Goal: Task Accomplishment & Management: Complete application form

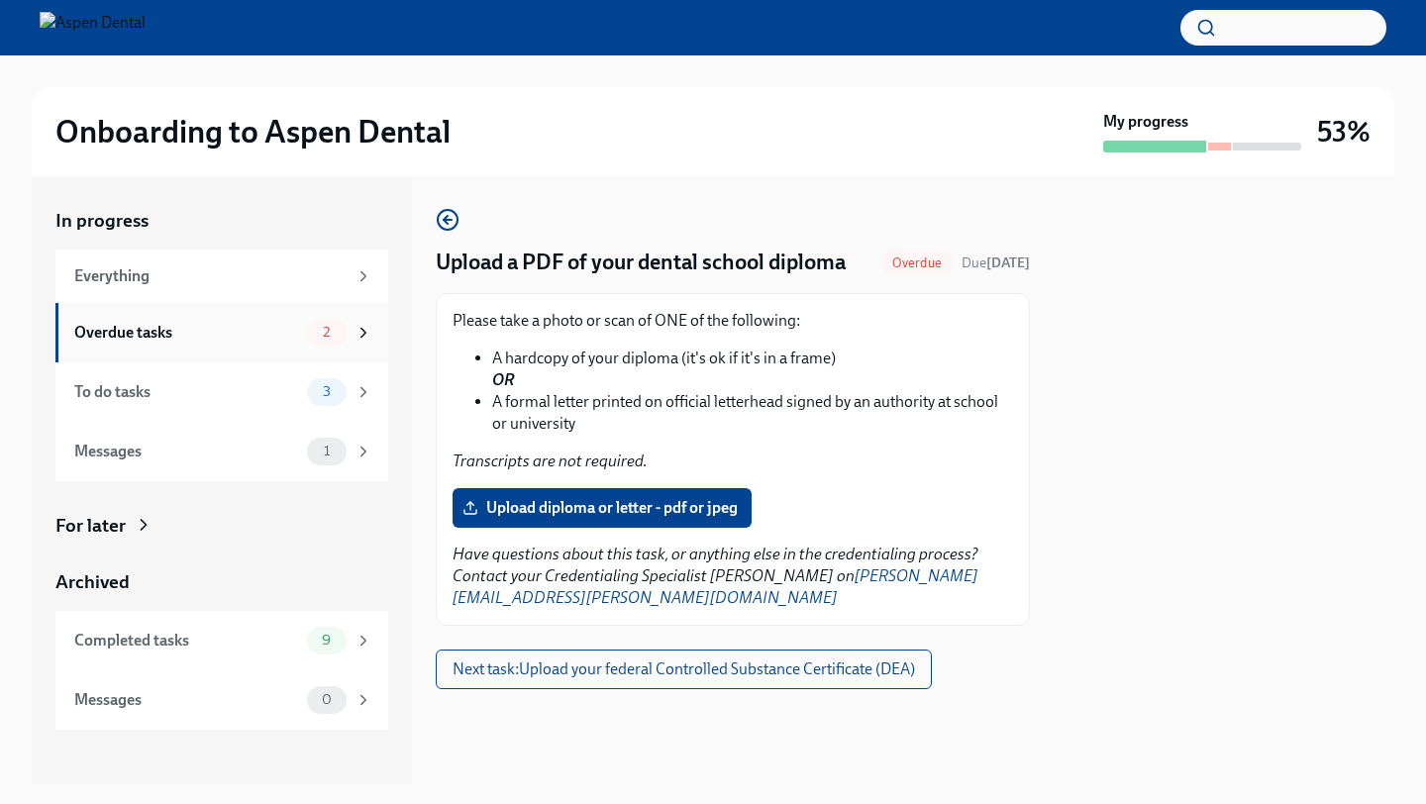
click at [295, 331] on div "Overdue tasks" at bounding box center [186, 333] width 225 height 22
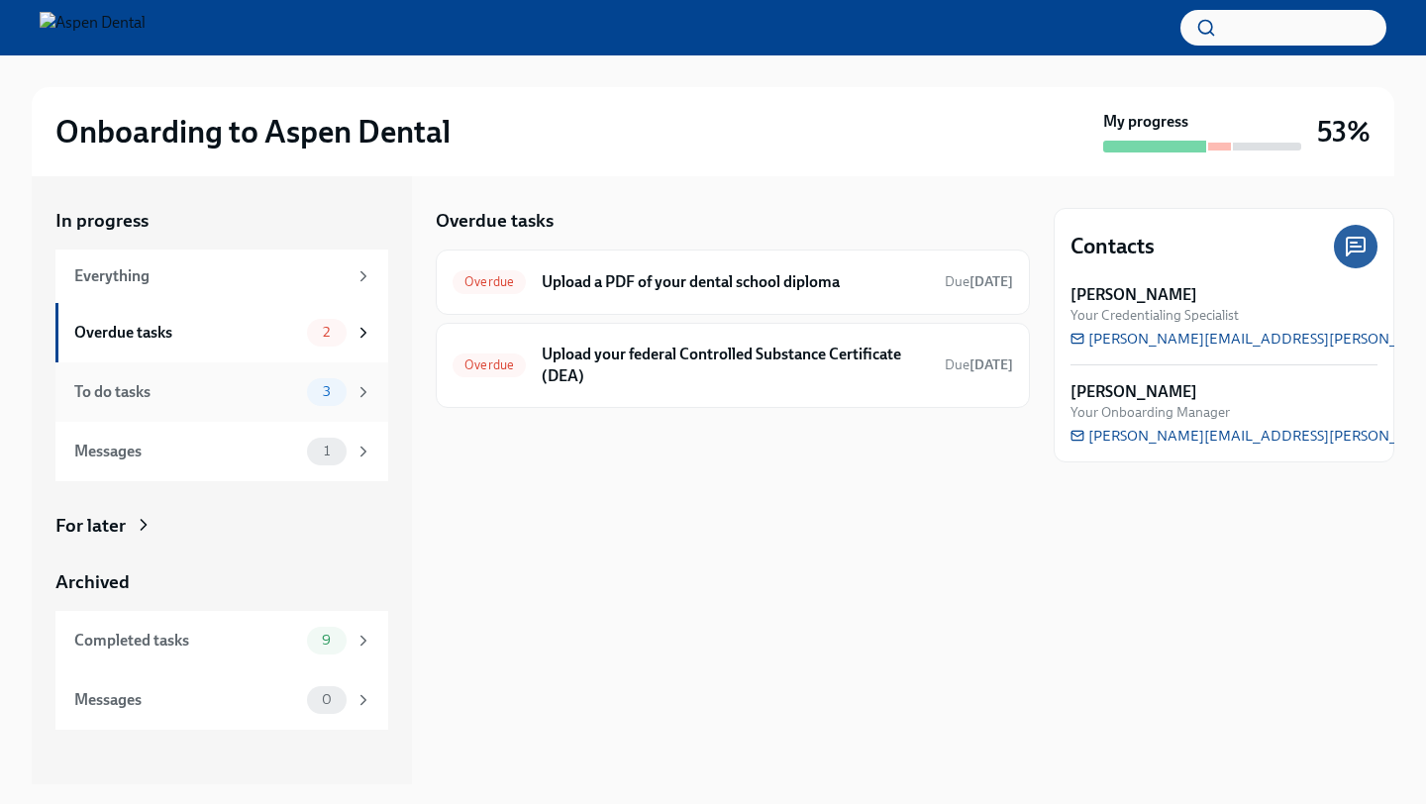
click at [295, 378] on div "To do tasks 3" at bounding box center [223, 392] width 298 height 28
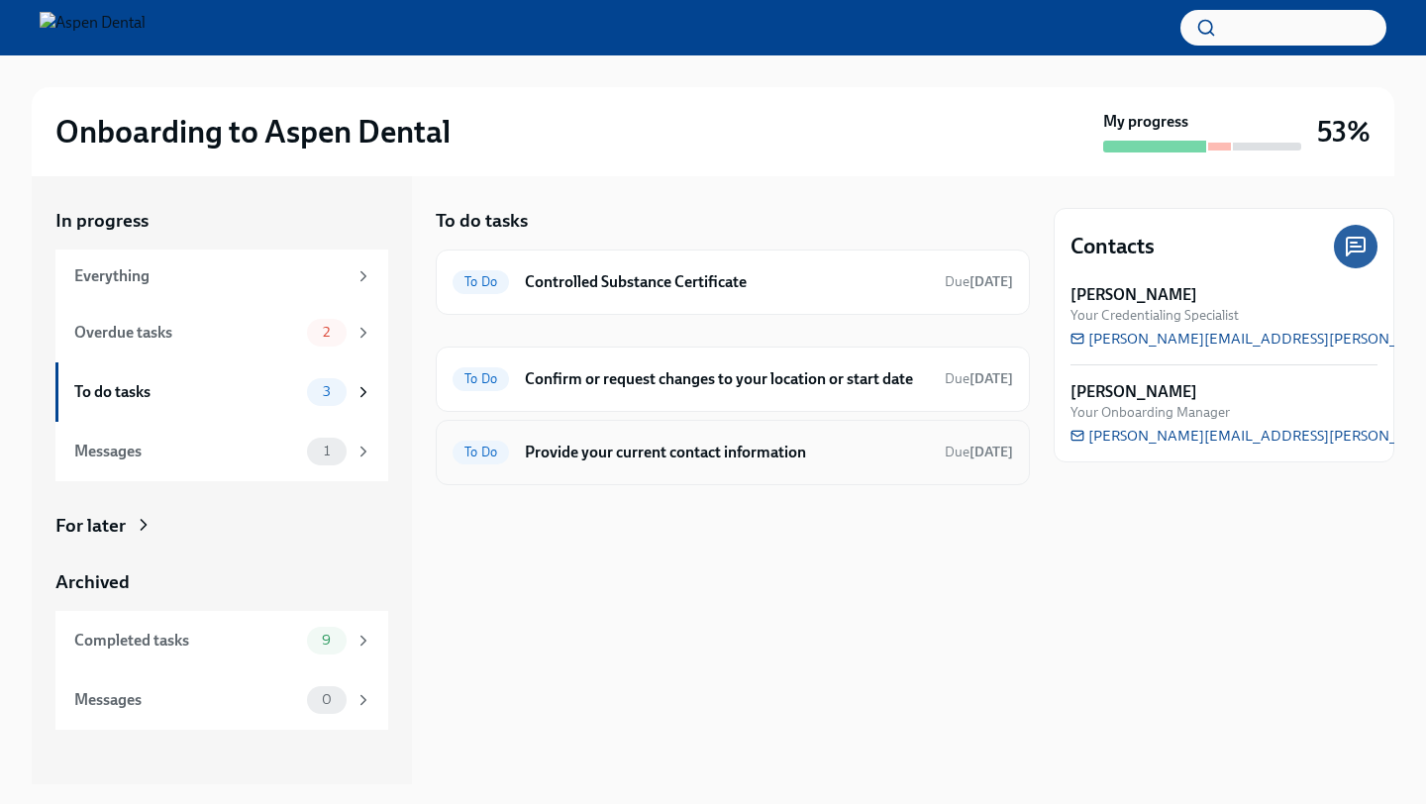
click at [727, 437] on div "To Do Provide your current contact information Due [DATE]" at bounding box center [733, 453] width 561 height 32
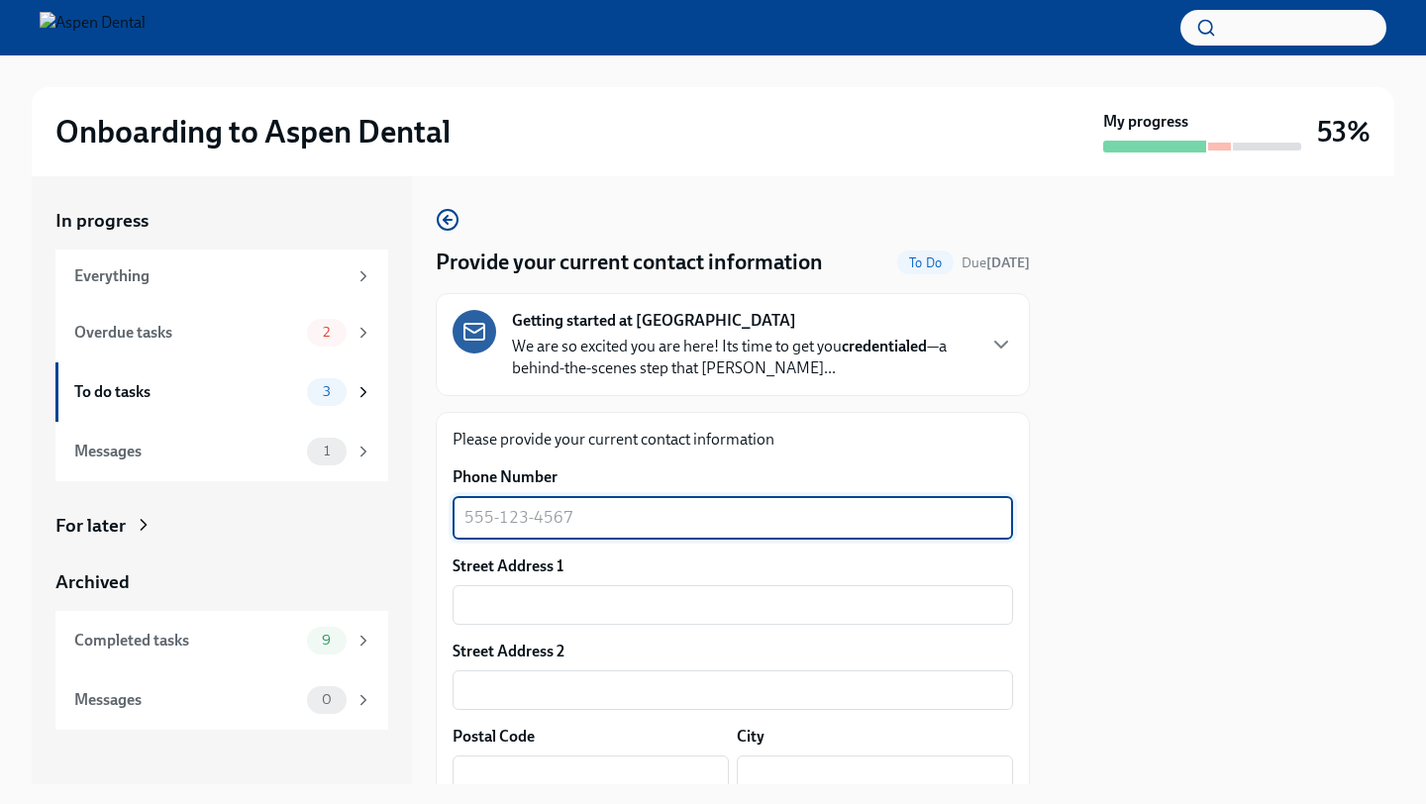
click at [557, 524] on textarea "Phone Number" at bounding box center [733, 518] width 537 height 24
type textarea "2487222475"
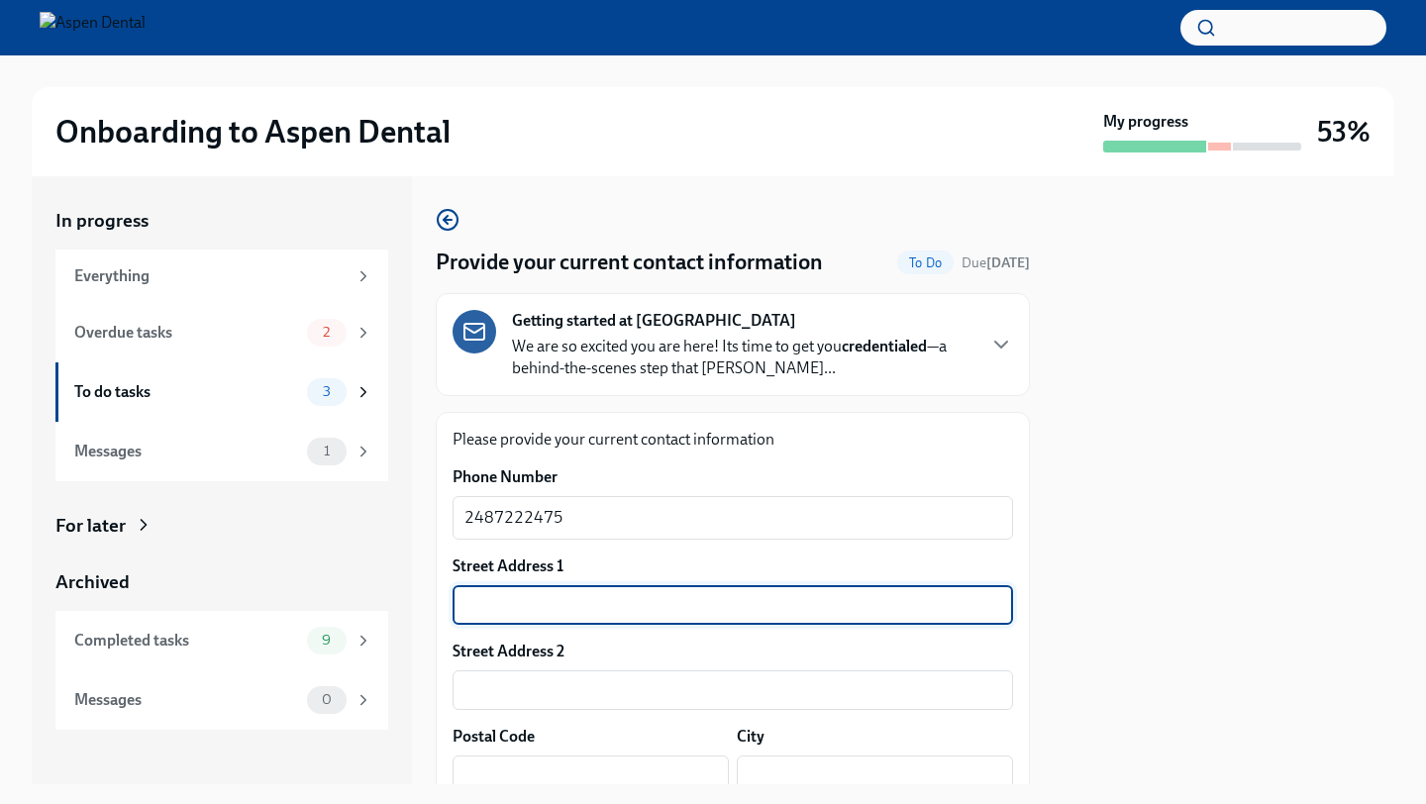
click at [550, 594] on input "text" at bounding box center [733, 605] width 561 height 40
type input "[STREET_ADDRESS]"
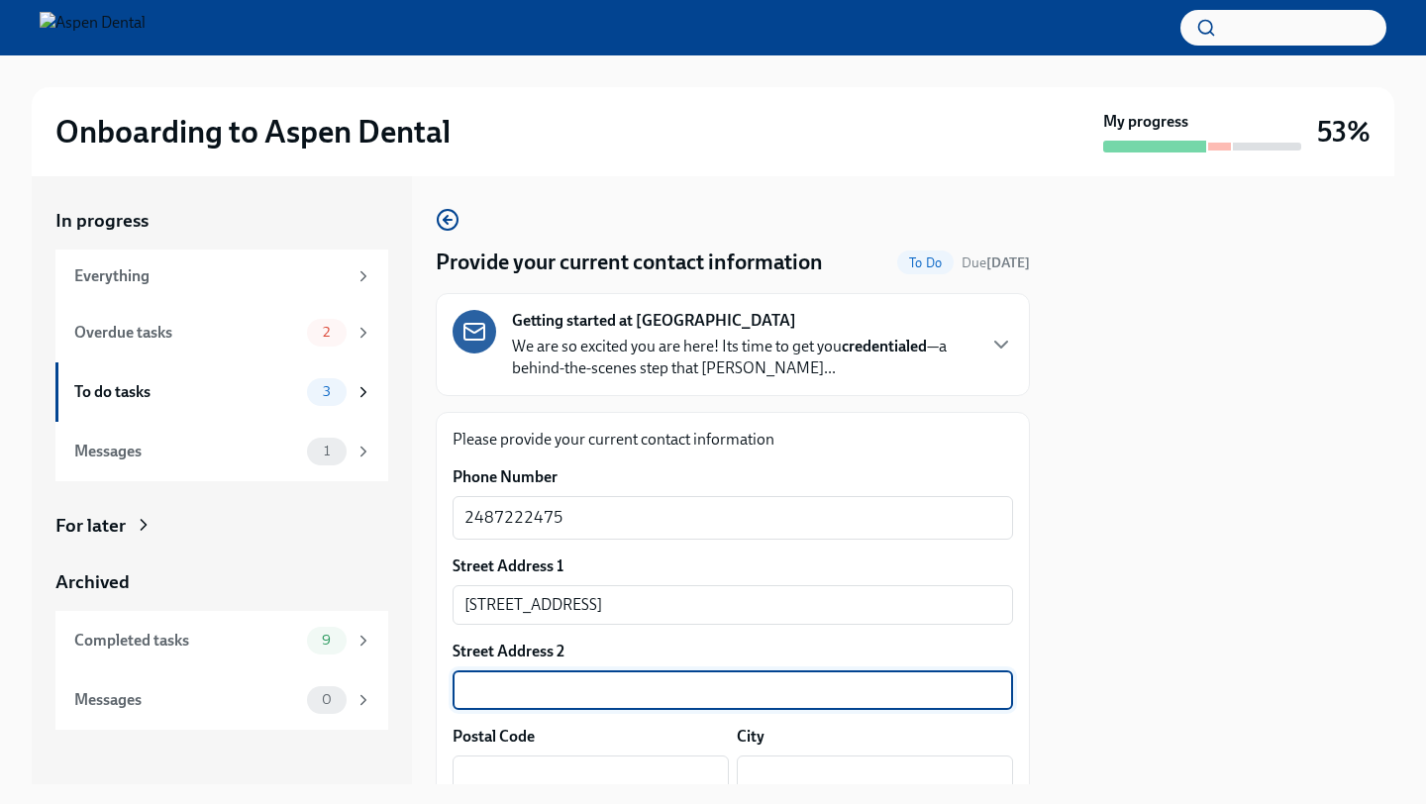
click at [540, 701] on input "text" at bounding box center [733, 691] width 561 height 40
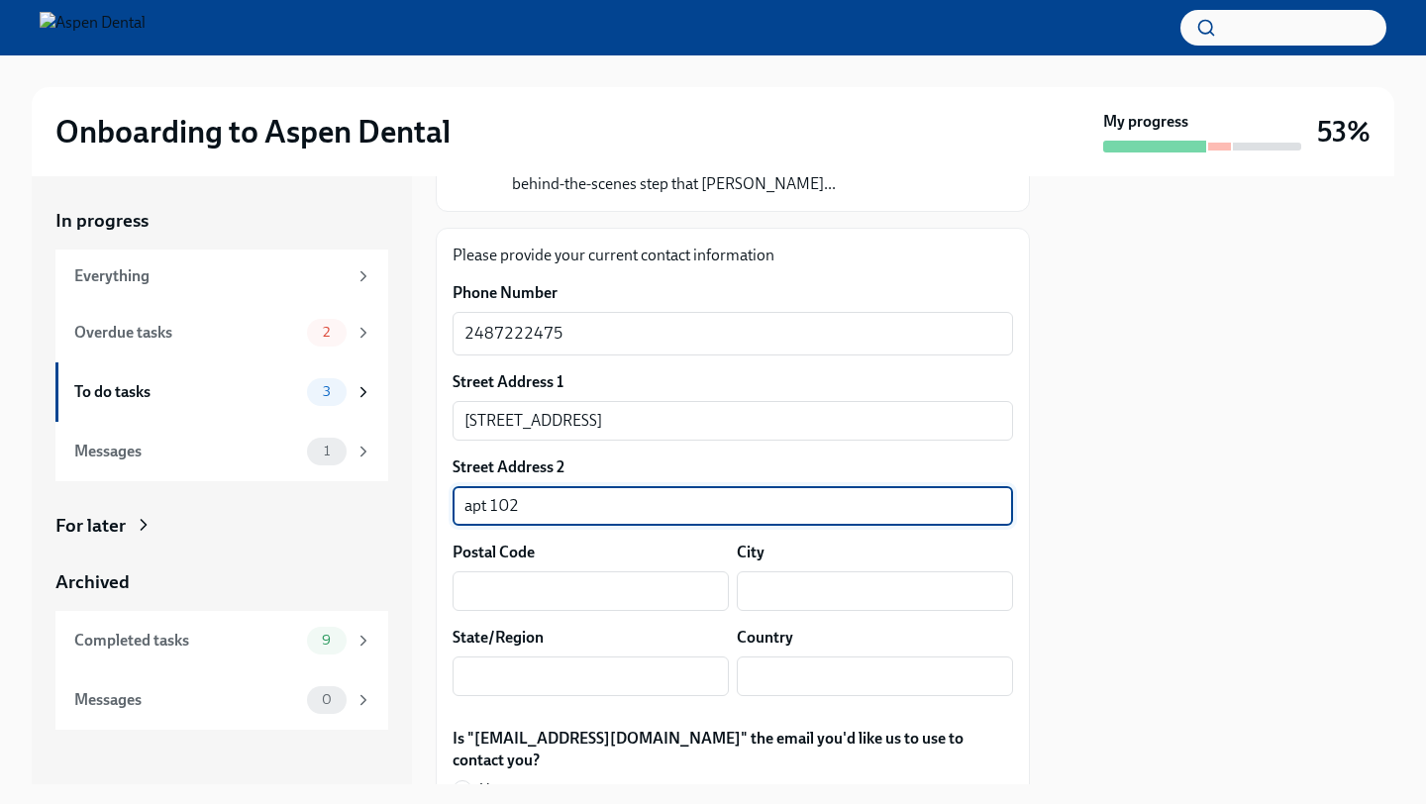
scroll to position [198, 0]
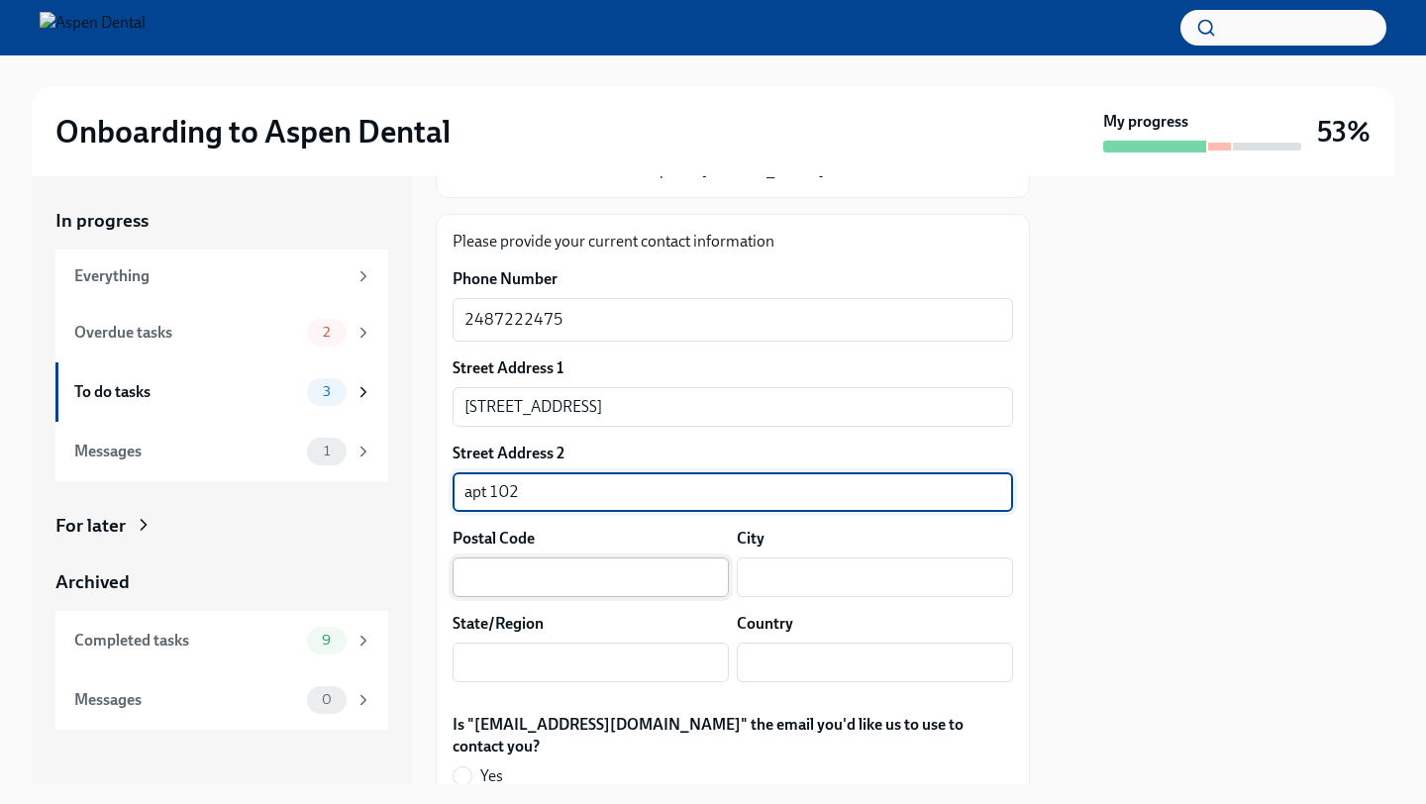
type input "apt 102"
click at [557, 589] on input "text" at bounding box center [591, 578] width 276 height 40
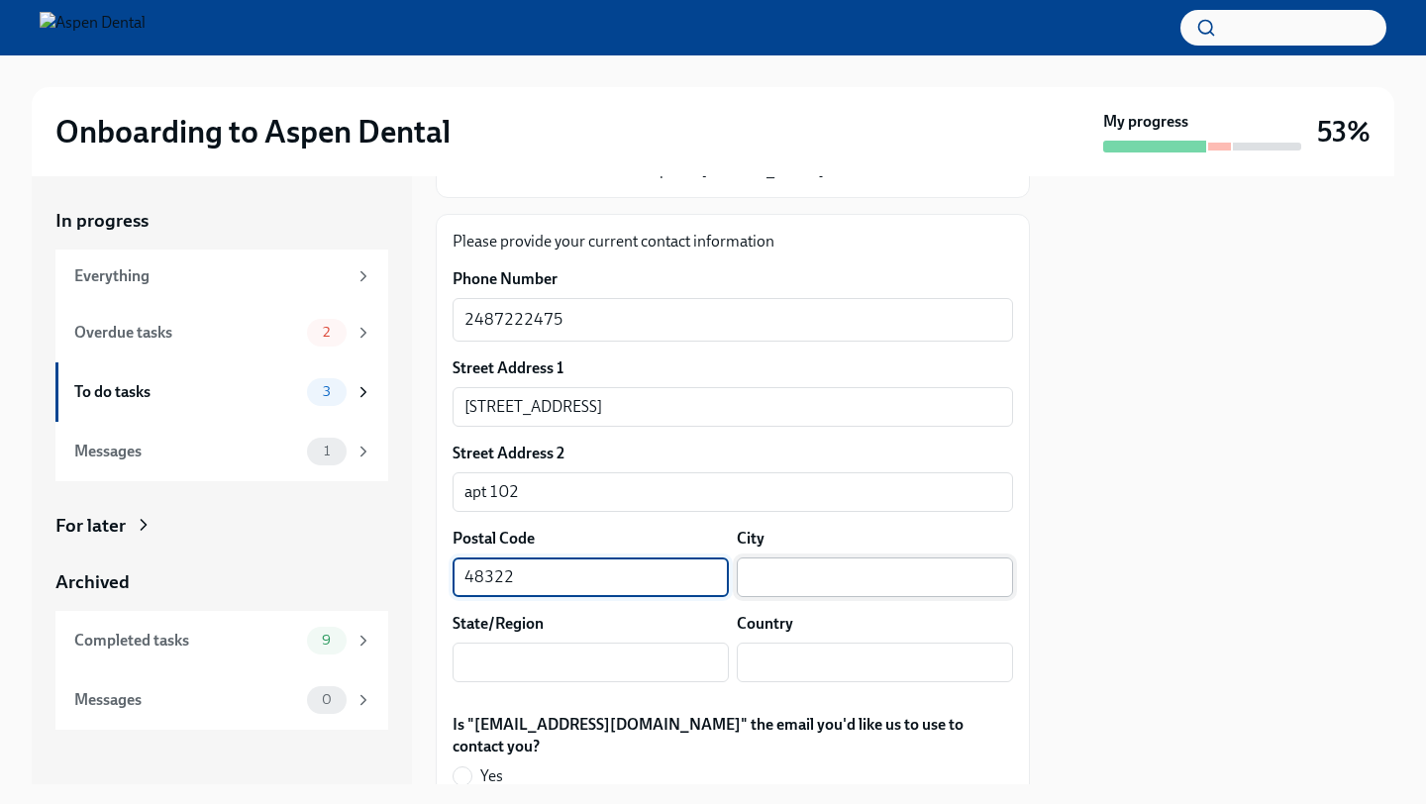
type input "48322"
click at [799, 586] on input "text" at bounding box center [875, 578] width 276 height 40
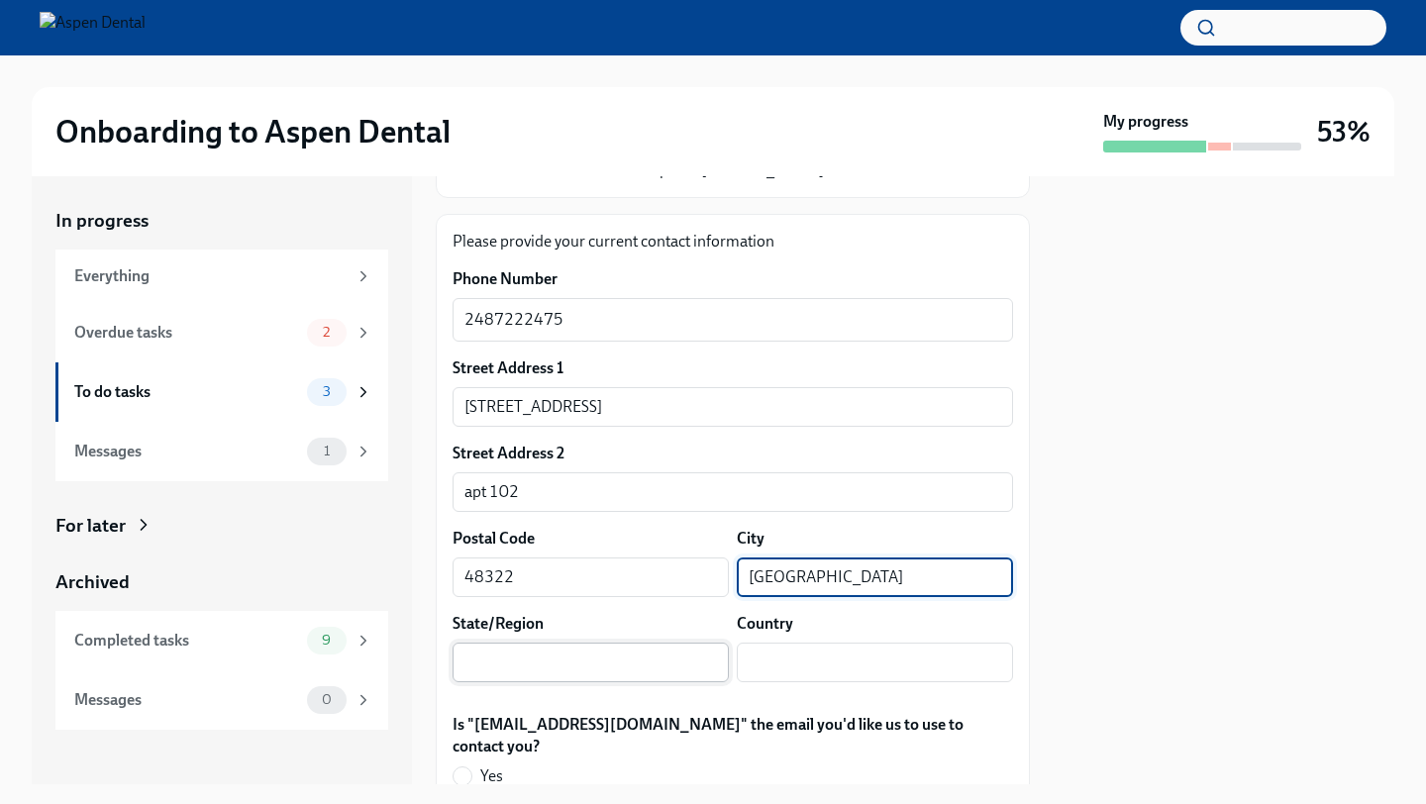
type input "[GEOGRAPHIC_DATA]"
click at [618, 660] on input "text" at bounding box center [591, 663] width 276 height 40
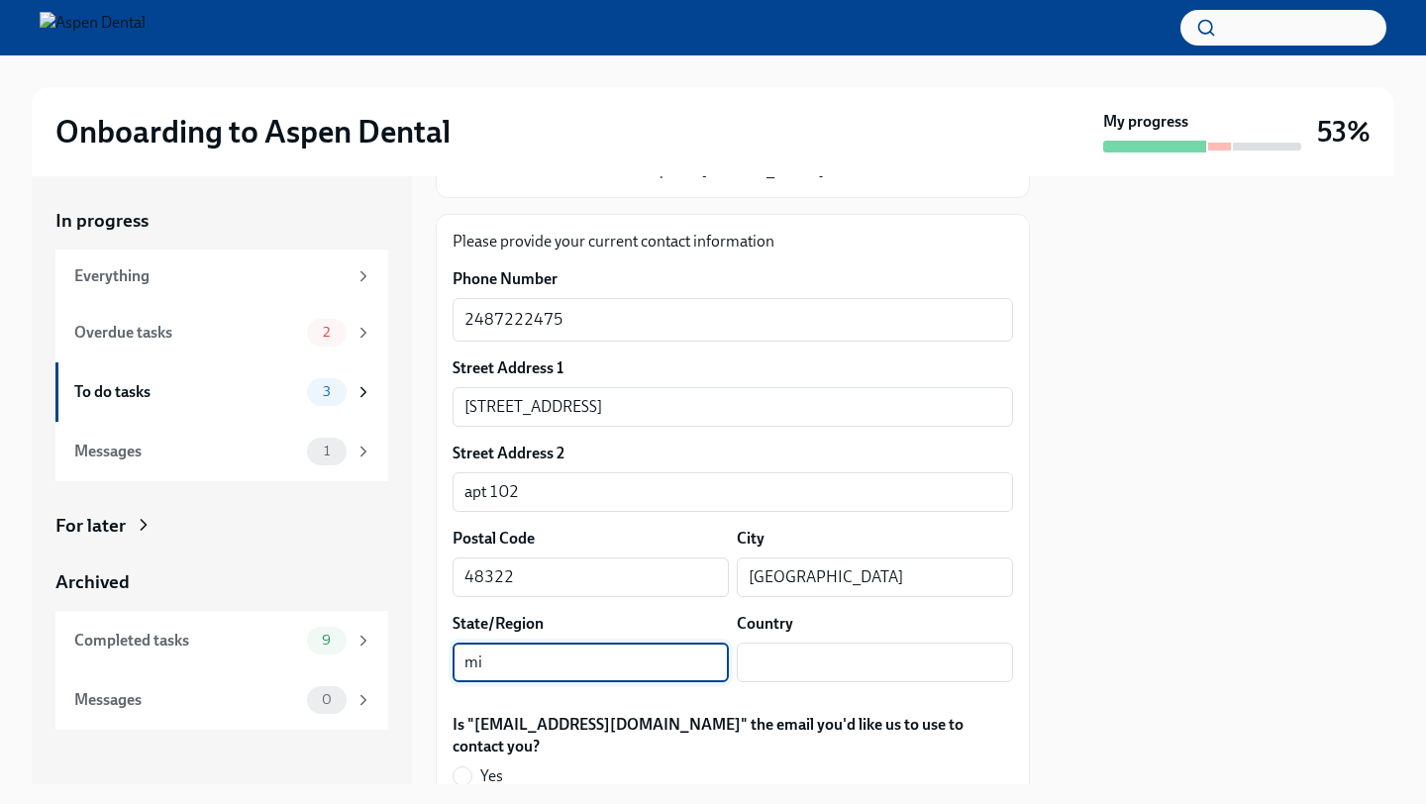
click at [618, 660] on input "mi" at bounding box center [591, 663] width 276 height 40
type input "[US_STATE]"
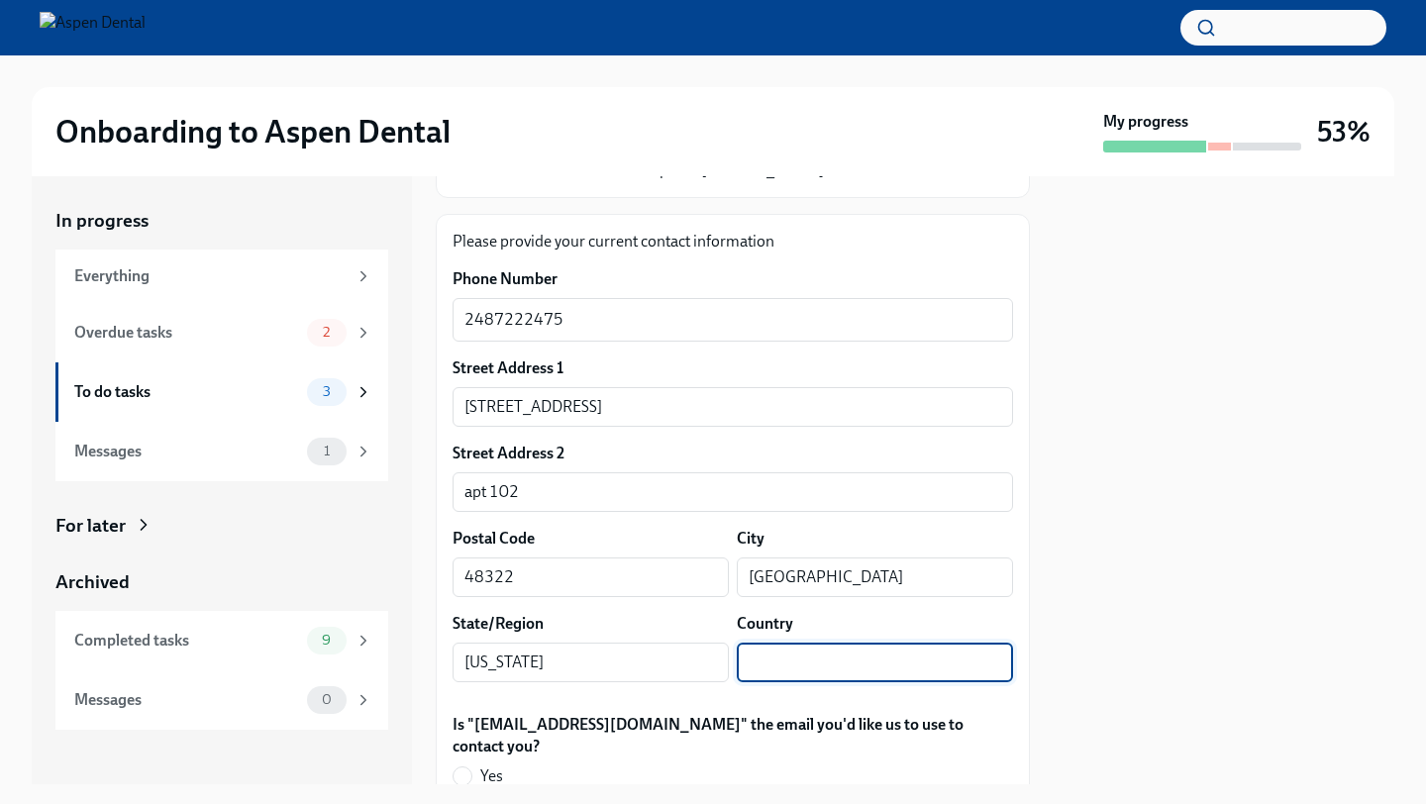
click at [792, 673] on input "text" at bounding box center [875, 663] width 276 height 40
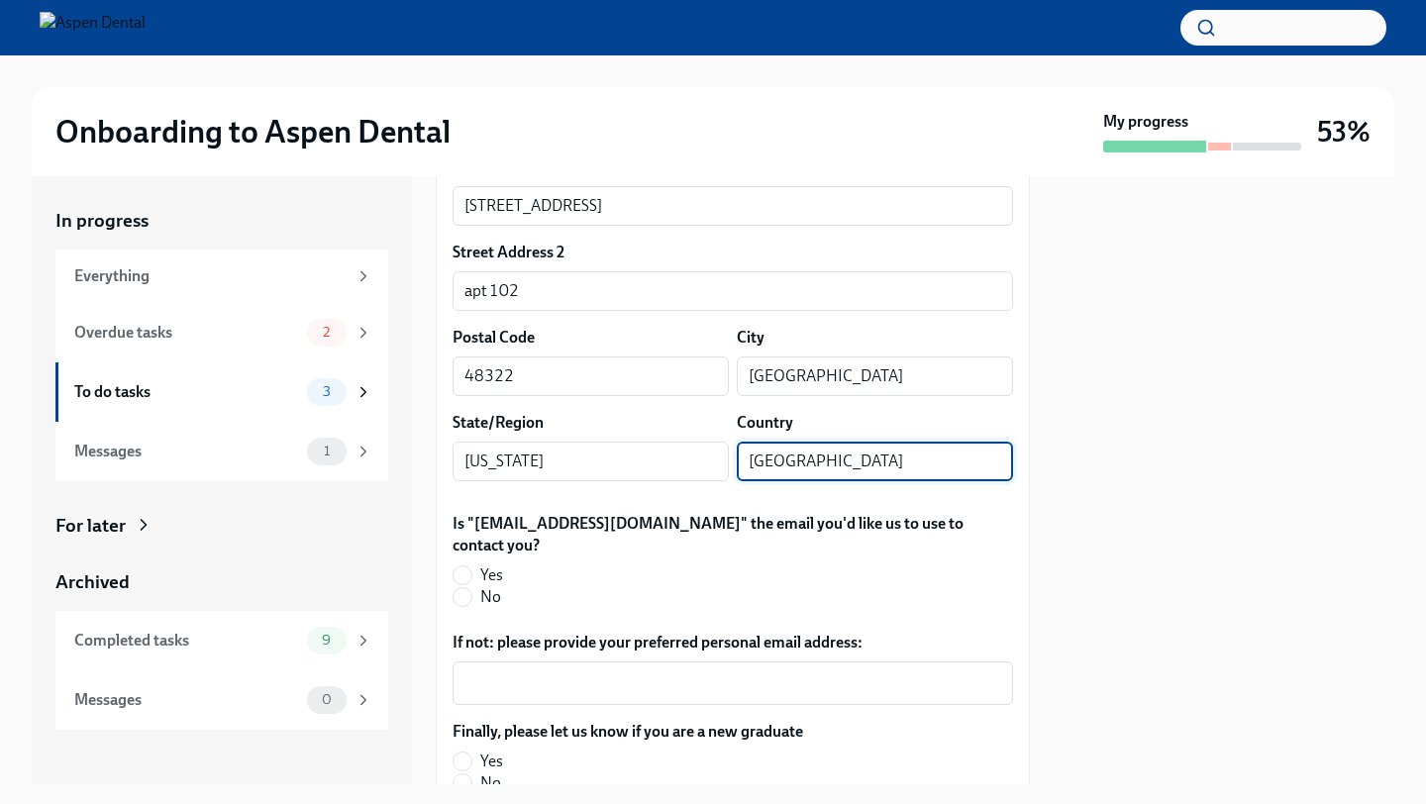
scroll to position [403, 0]
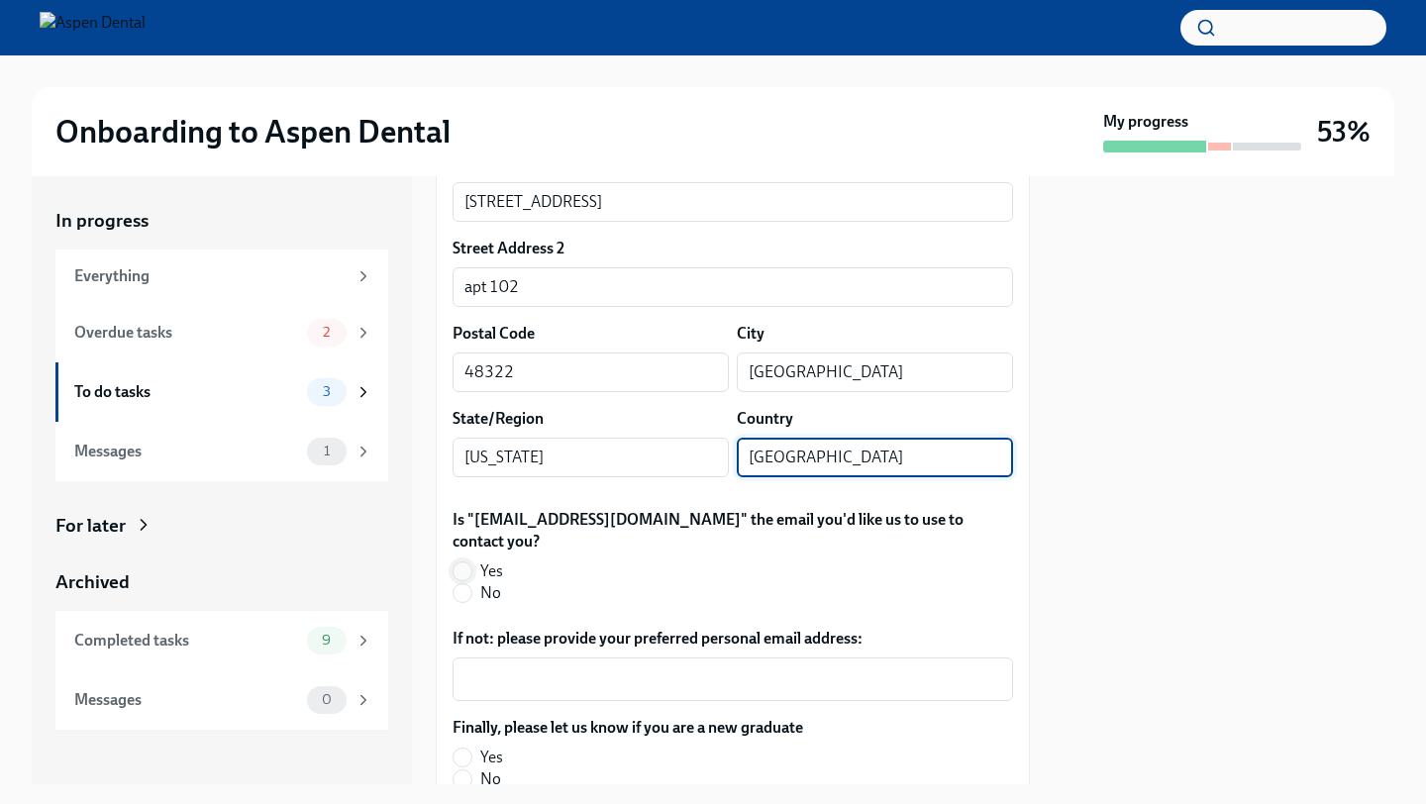
type input "[GEOGRAPHIC_DATA]"
click at [462, 563] on input "Yes" at bounding box center [463, 572] width 18 height 18
radio input "true"
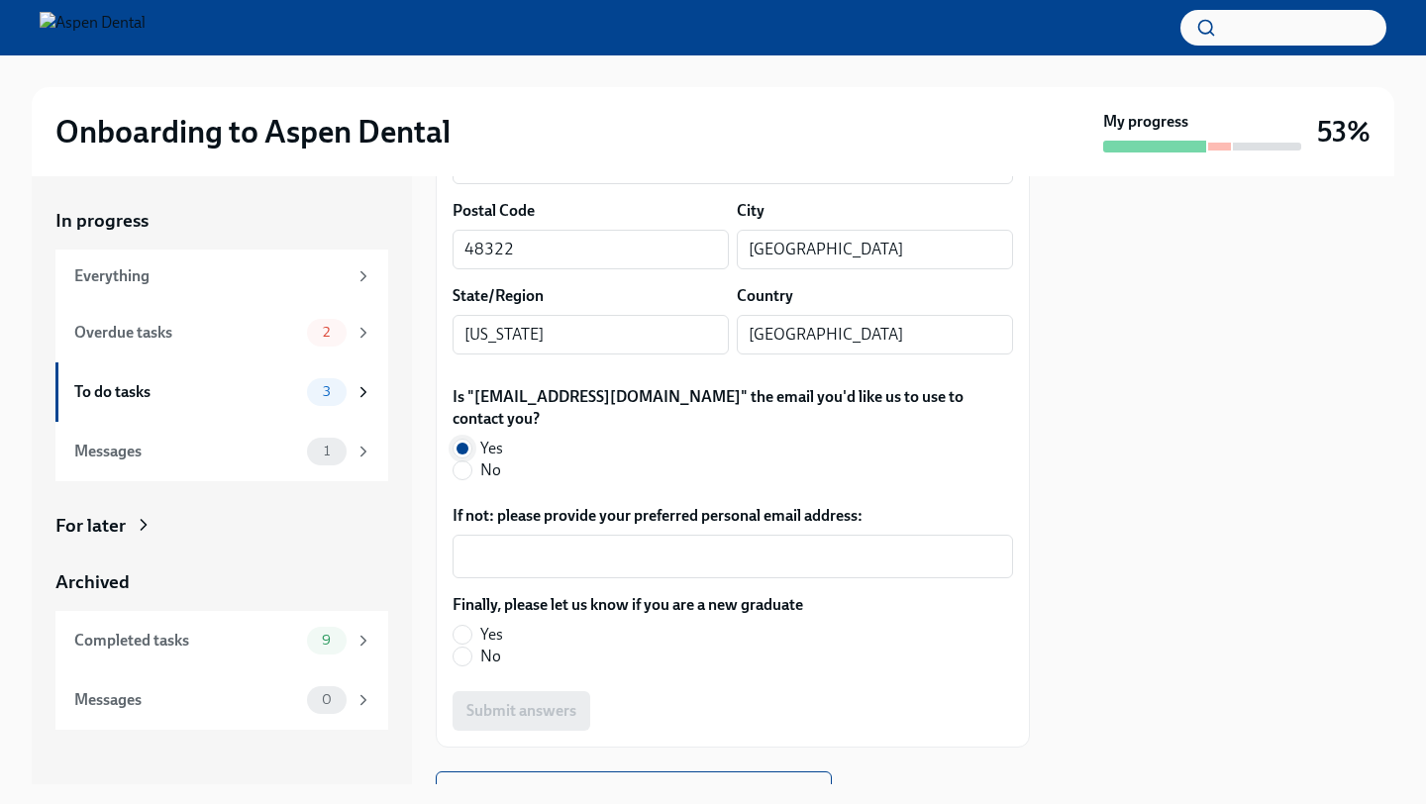
scroll to position [530, 0]
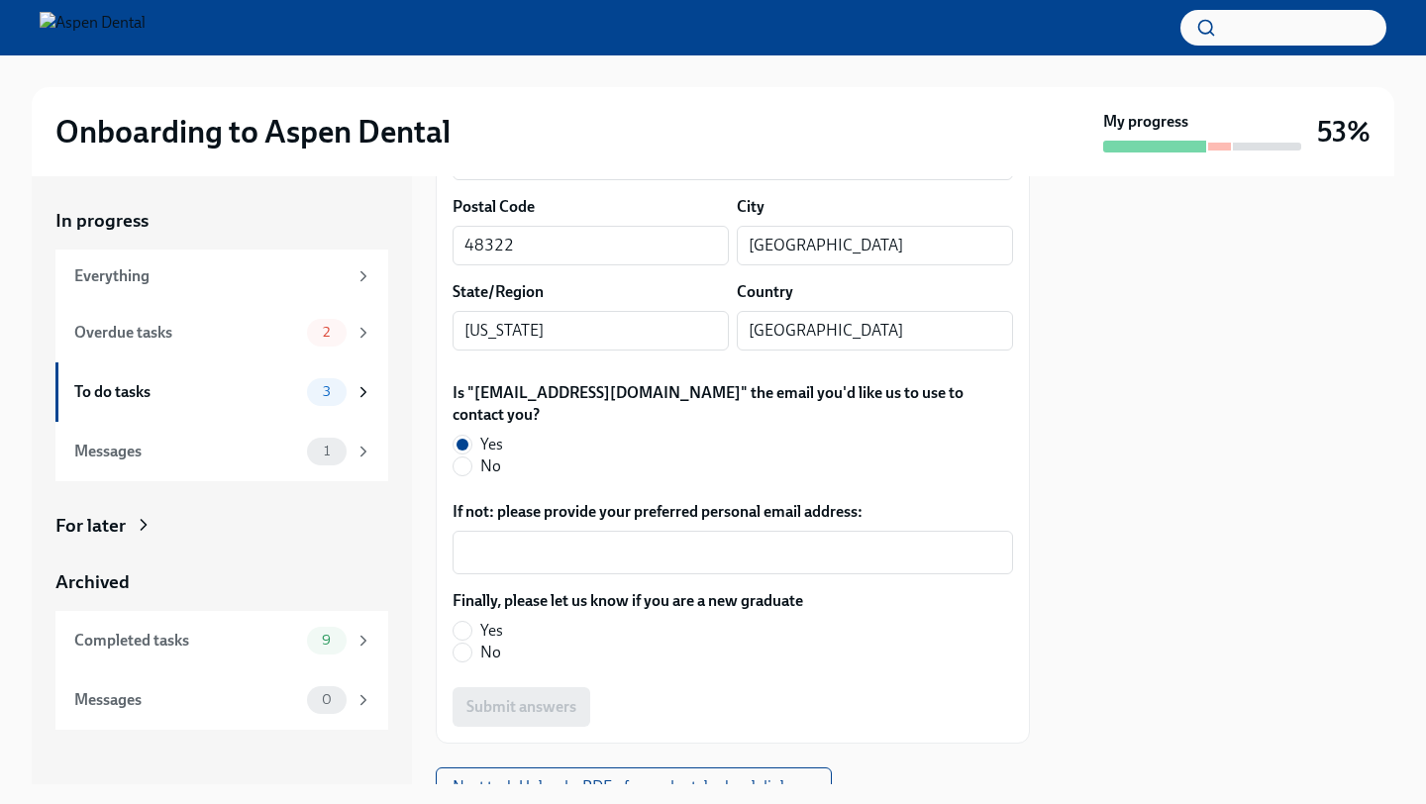
click at [479, 620] on label "Yes" at bounding box center [620, 631] width 335 height 22
click at [471, 622] on input "Yes" at bounding box center [463, 631] width 18 height 18
radio input "true"
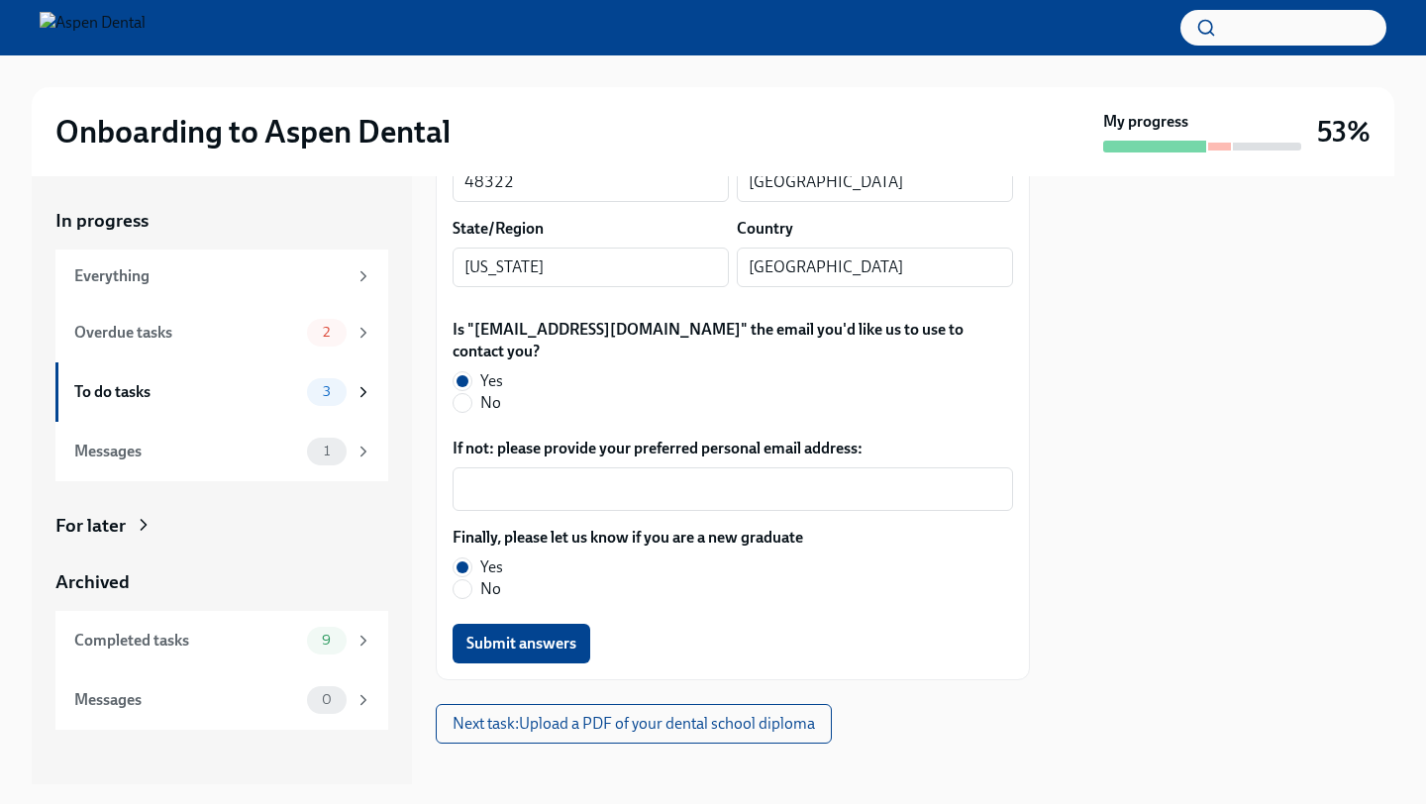
scroll to position [594, 0]
click at [490, 633] on span "Submit answers" at bounding box center [522, 643] width 110 height 20
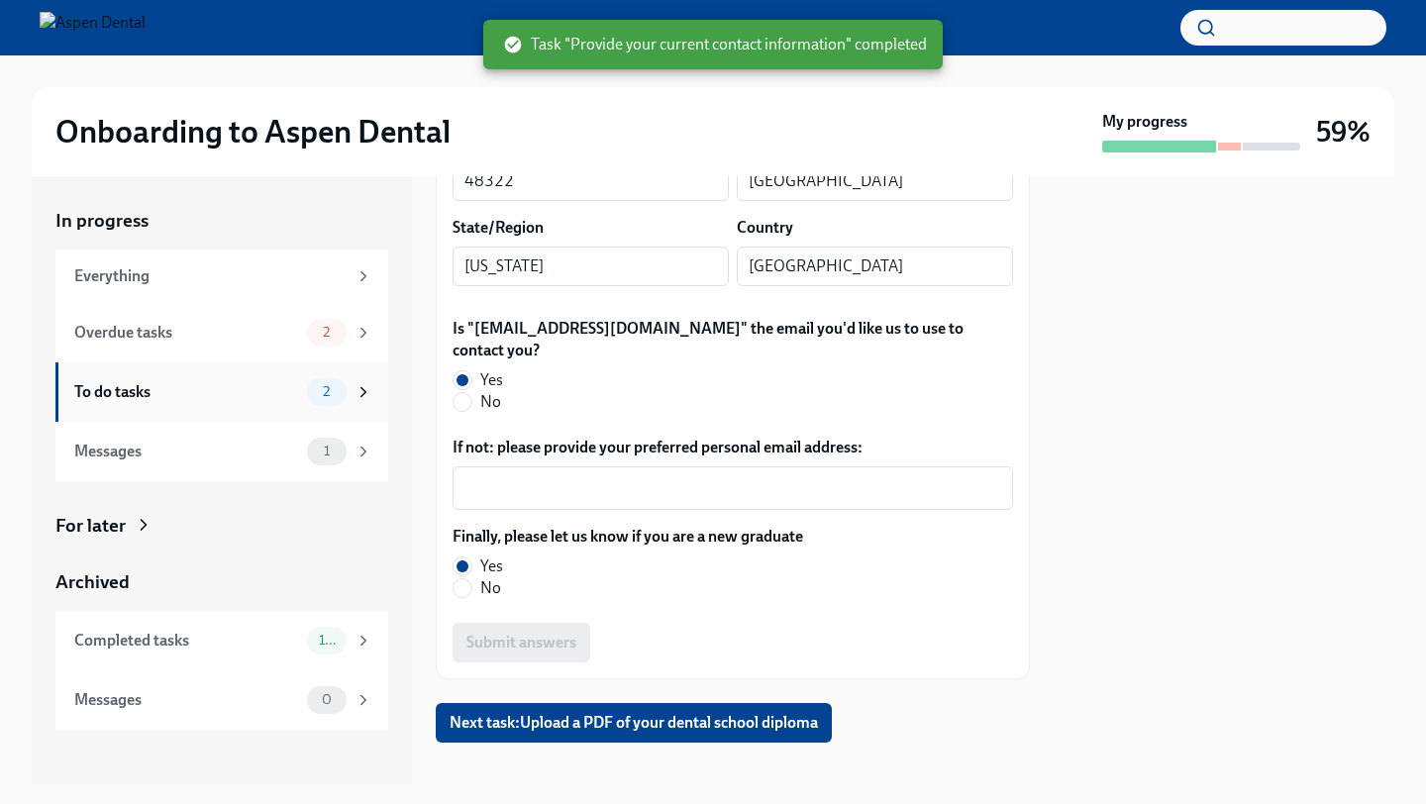
click at [307, 394] on div "2" at bounding box center [327, 392] width 40 height 28
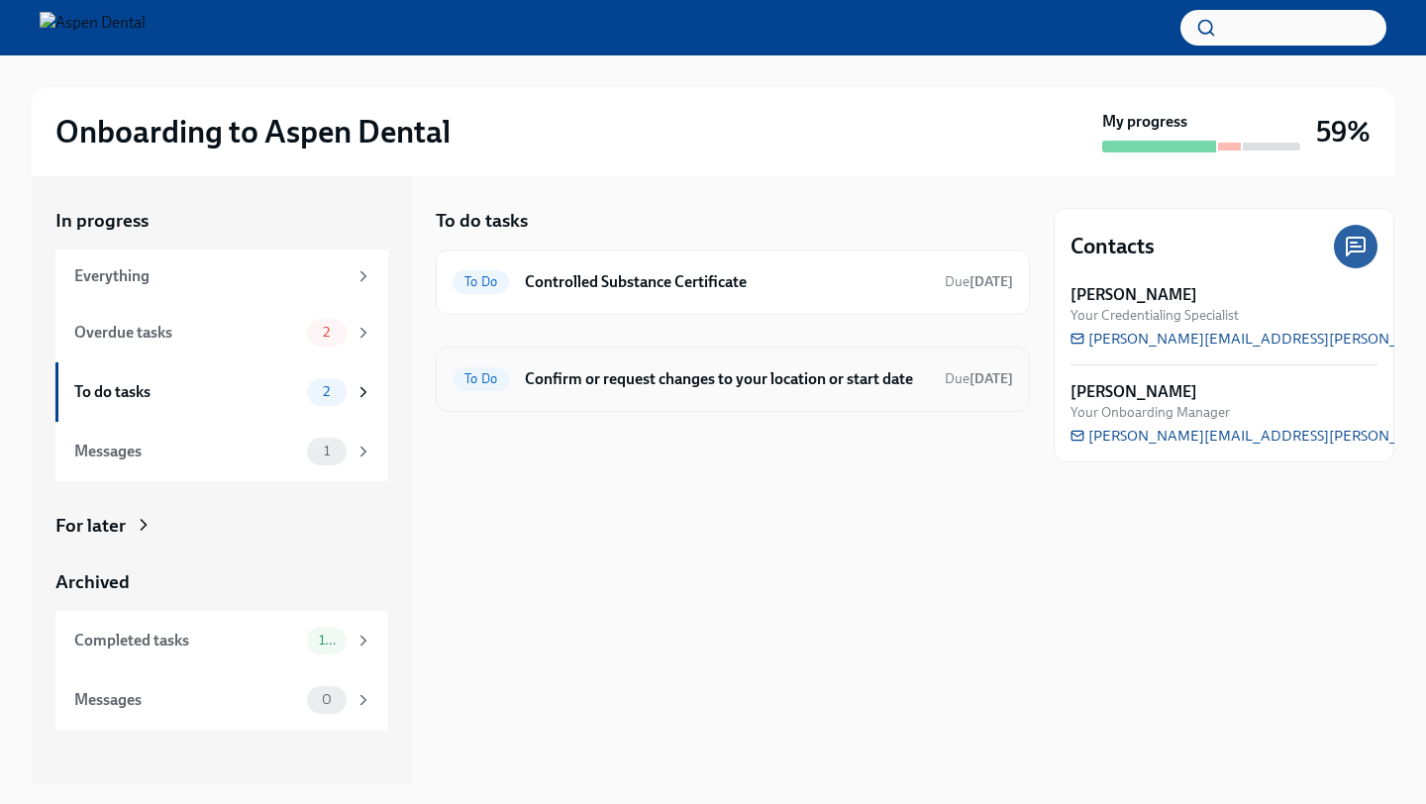
click at [693, 383] on h6 "Confirm or request changes to your location or start date" at bounding box center [727, 379] width 404 height 22
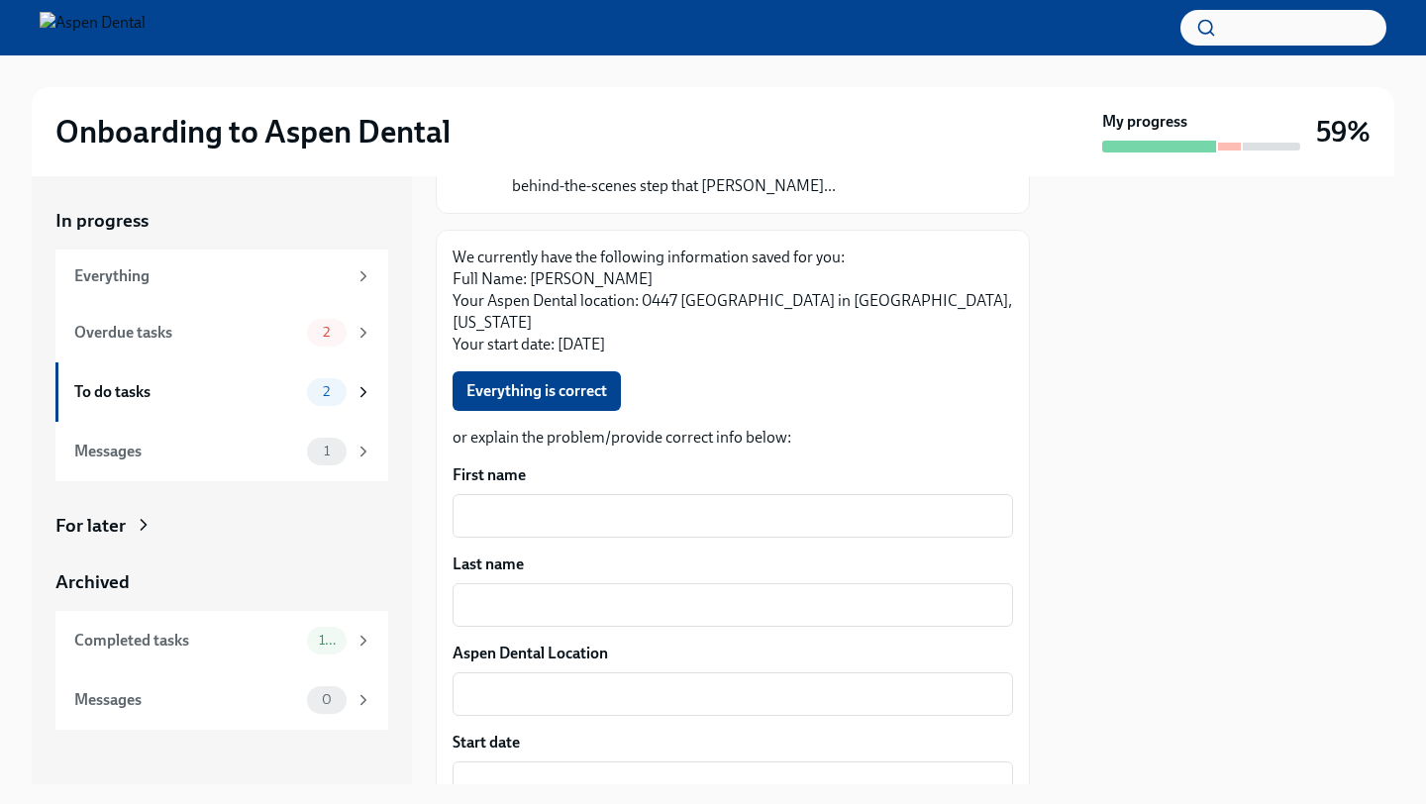
scroll to position [215, 0]
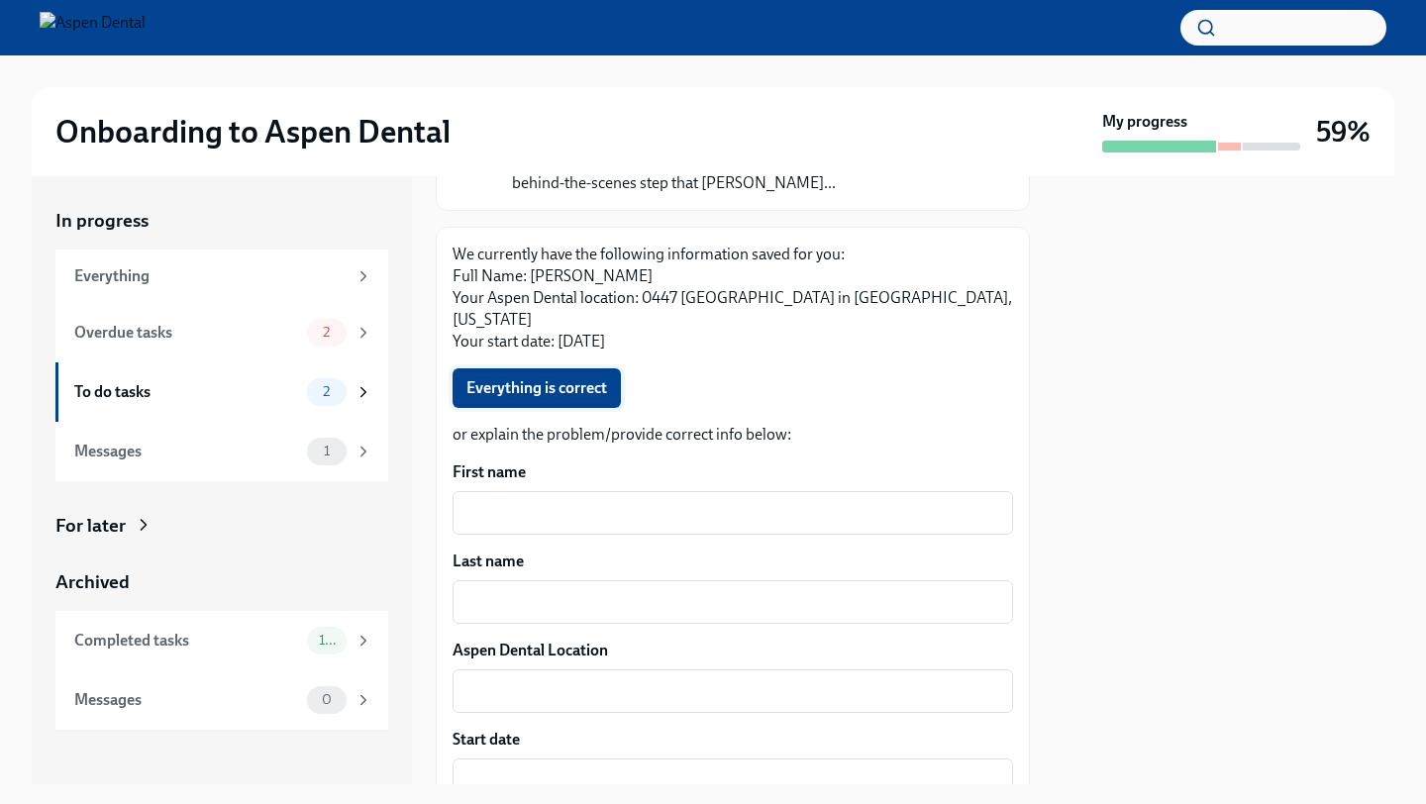
click at [561, 378] on span "Everything is correct" at bounding box center [537, 388] width 141 height 20
click at [211, 370] on div "To do tasks 1" at bounding box center [221, 392] width 333 height 59
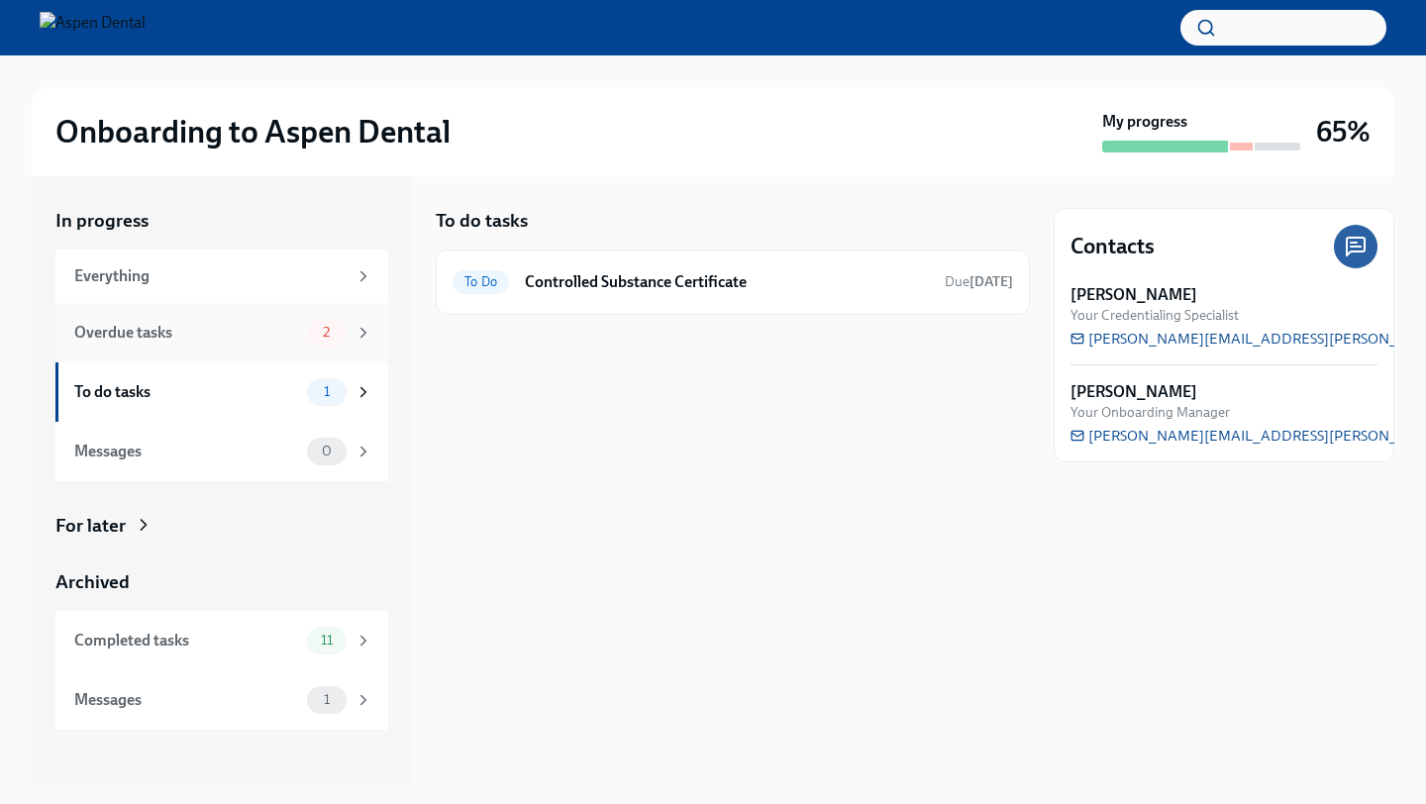
click at [256, 358] on div "Overdue tasks 2" at bounding box center [221, 332] width 333 height 59
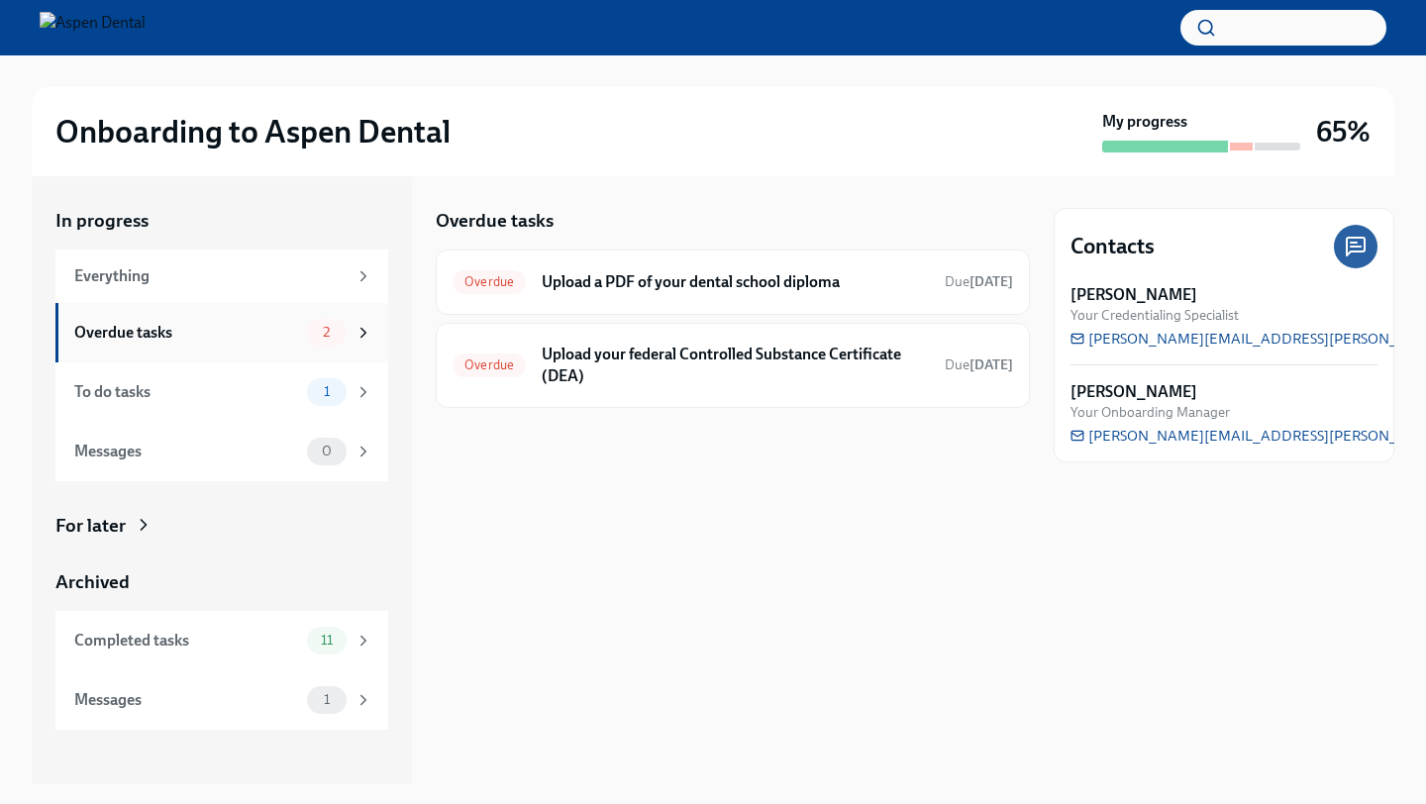
click at [180, 345] on div "Overdue tasks 2" at bounding box center [223, 333] width 298 height 28
